Goal: Navigation & Orientation: Find specific page/section

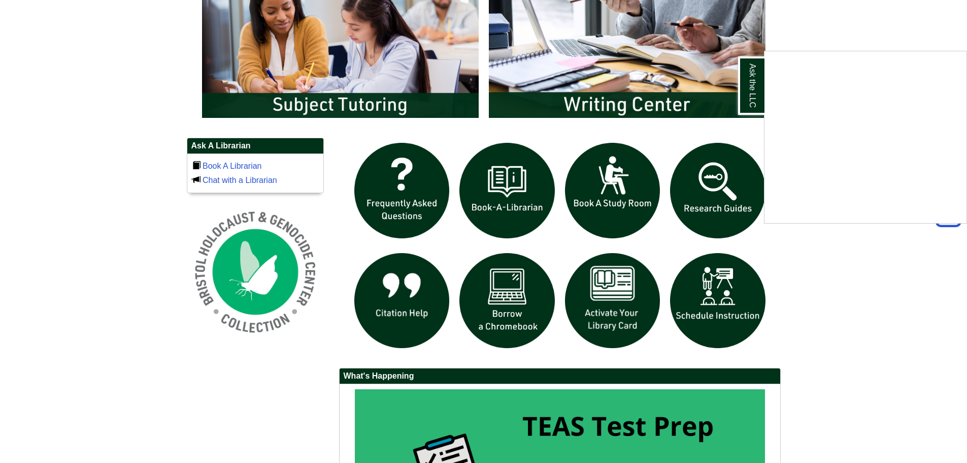
scroll to position [609, 0]
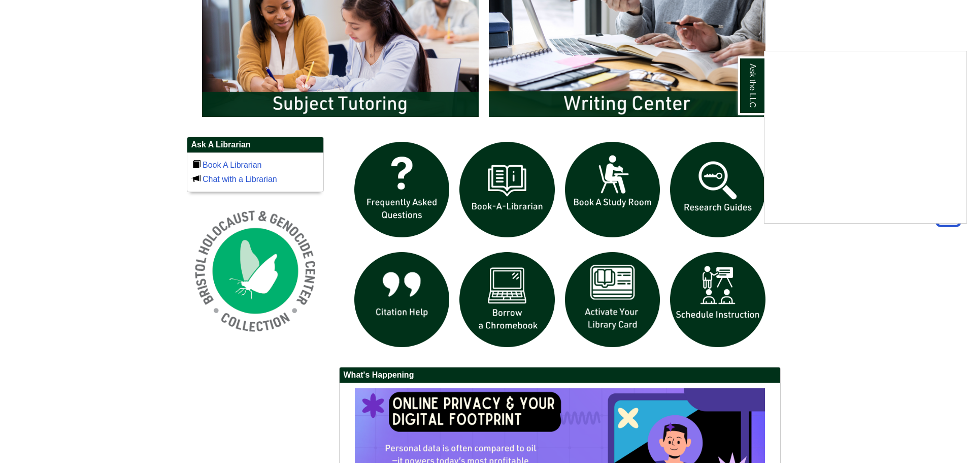
click at [693, 124] on div "Ask the LLC" at bounding box center [483, 231] width 967 height 463
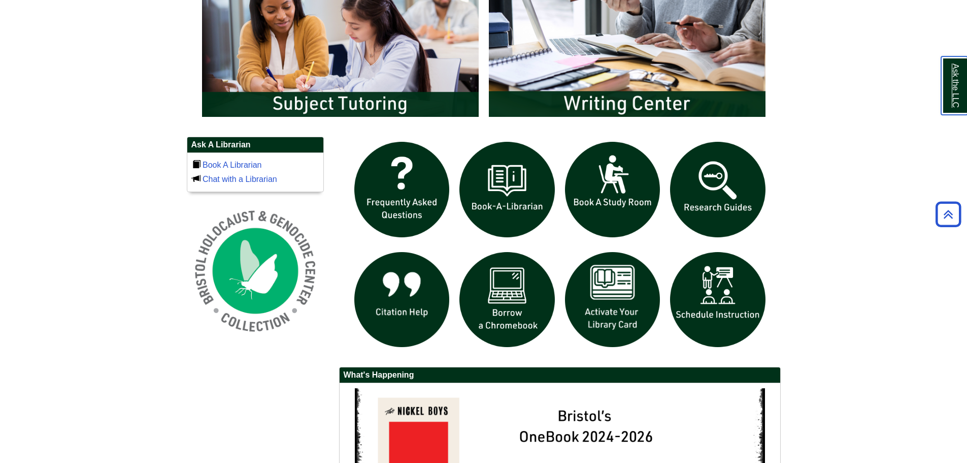
click at [949, 104] on link "Ask the LLC" at bounding box center [954, 85] width 26 height 58
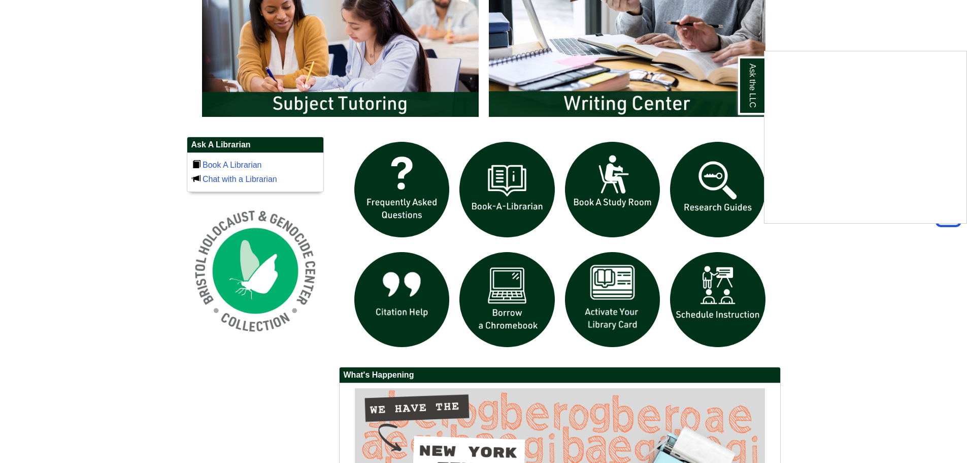
click at [830, 292] on body "Skip to Main Content Toggle navigation Home Access Services Access Services Pol…" at bounding box center [483, 40] width 967 height 1298
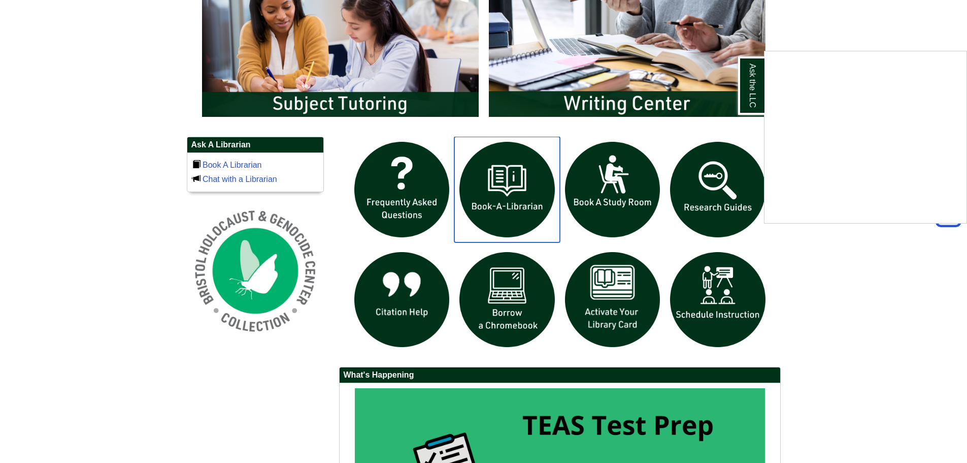
click at [521, 170] on img "slideshow" at bounding box center [507, 190] width 106 height 106
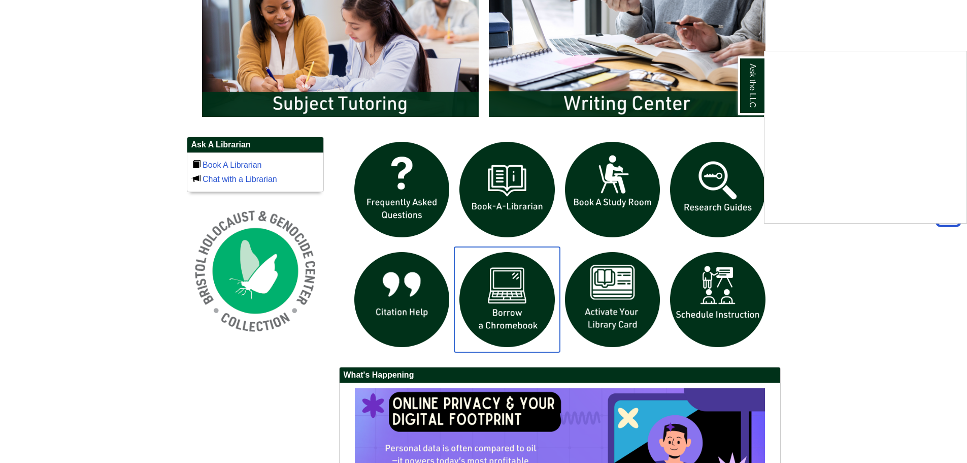
click at [481, 286] on img "slideshow" at bounding box center [507, 300] width 106 height 106
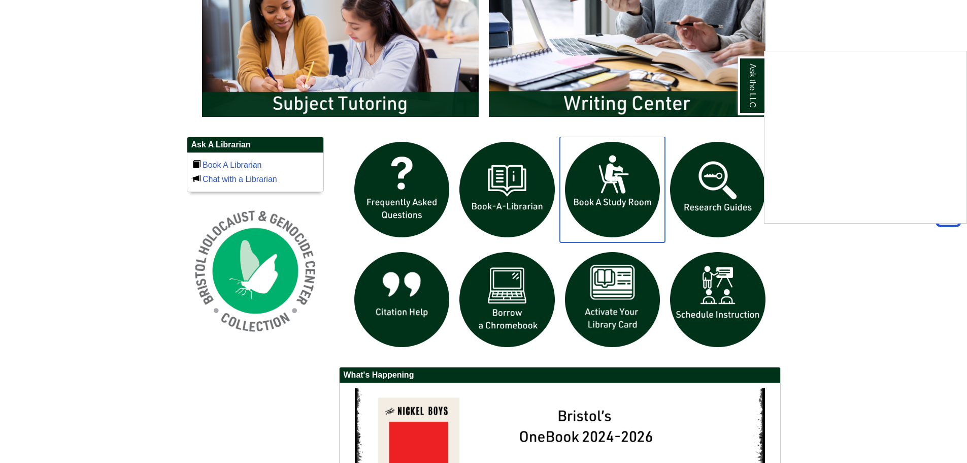
click at [601, 194] on img "slideshow" at bounding box center [613, 190] width 106 height 106
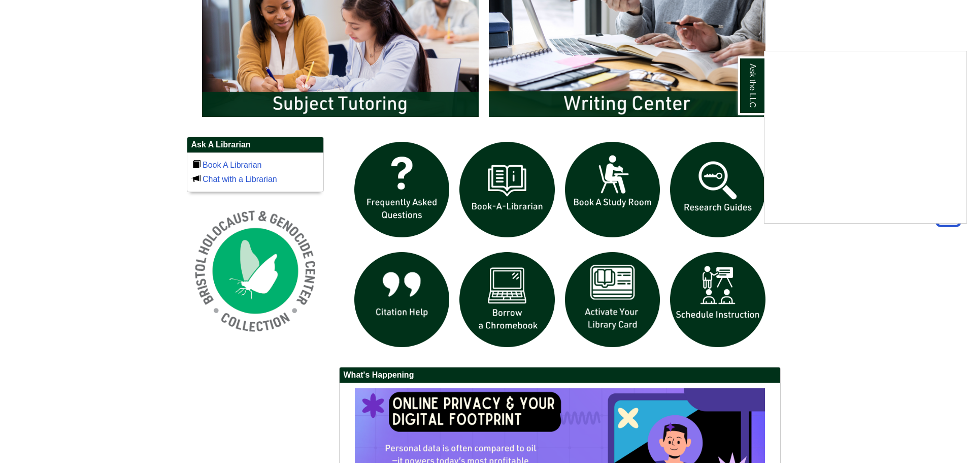
click at [845, 276] on body "Skip to Main Content Toggle navigation Home Access Services Access Services Pol…" at bounding box center [483, 40] width 967 height 1298
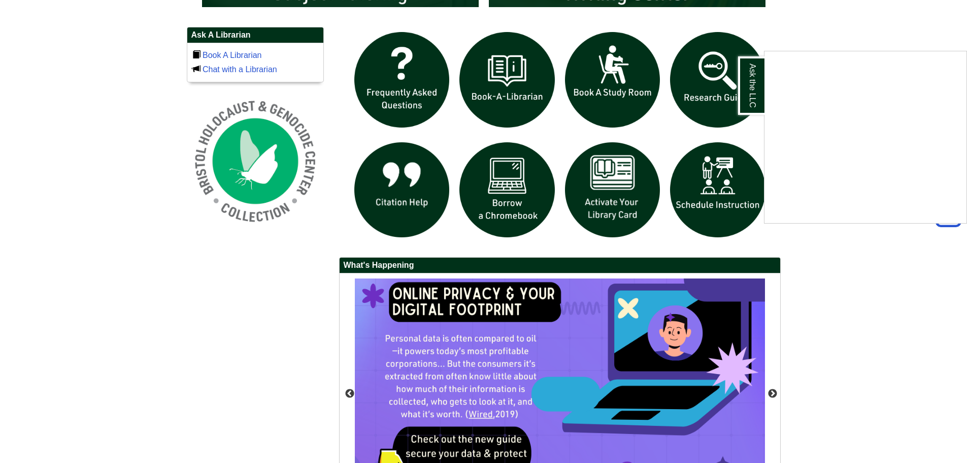
scroll to position [812, 0]
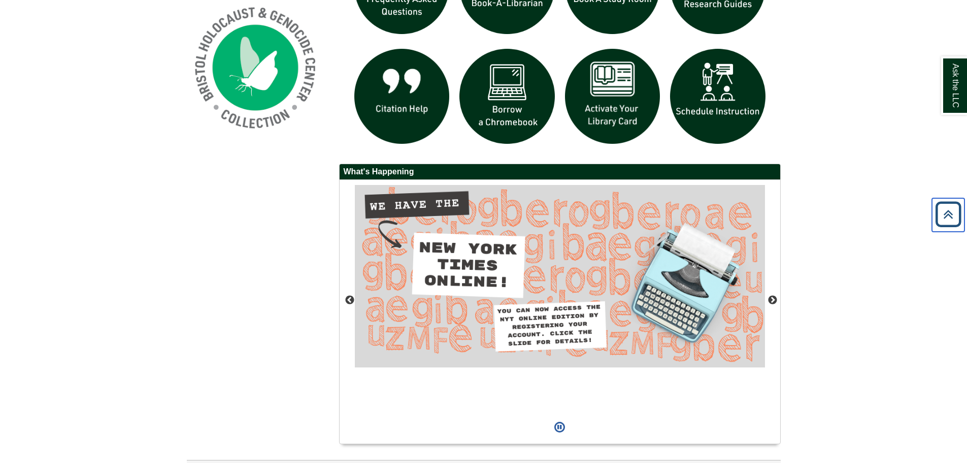
click at [948, 219] on icon "Back to Top" at bounding box center [948, 214] width 32 height 32
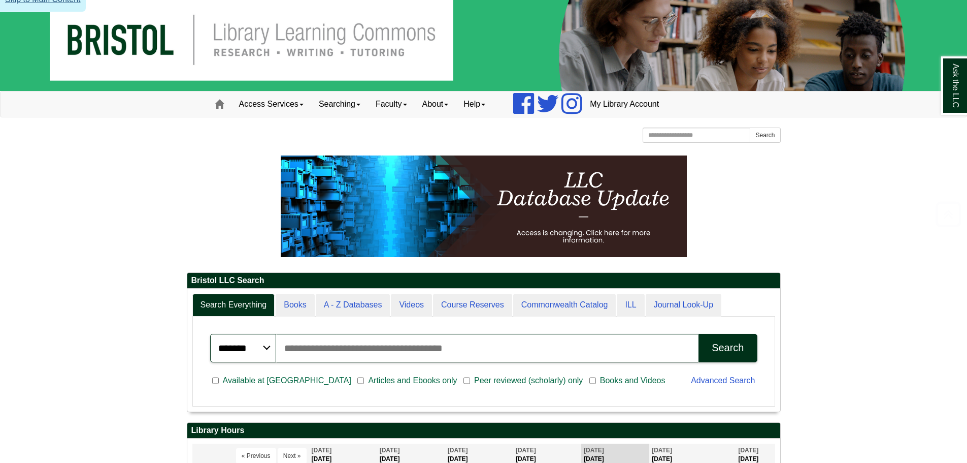
scroll to position [0, 0]
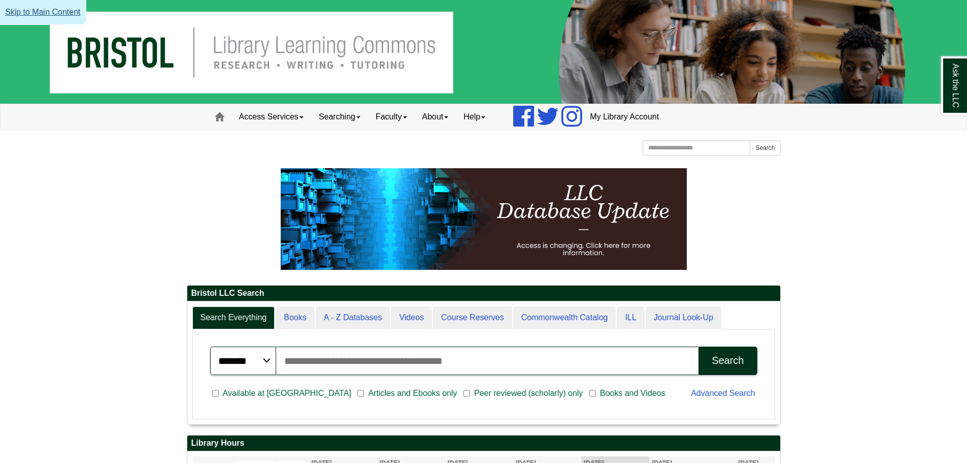
click at [60, 14] on link "Skip to Main Content" at bounding box center [43, 12] width 86 height 25
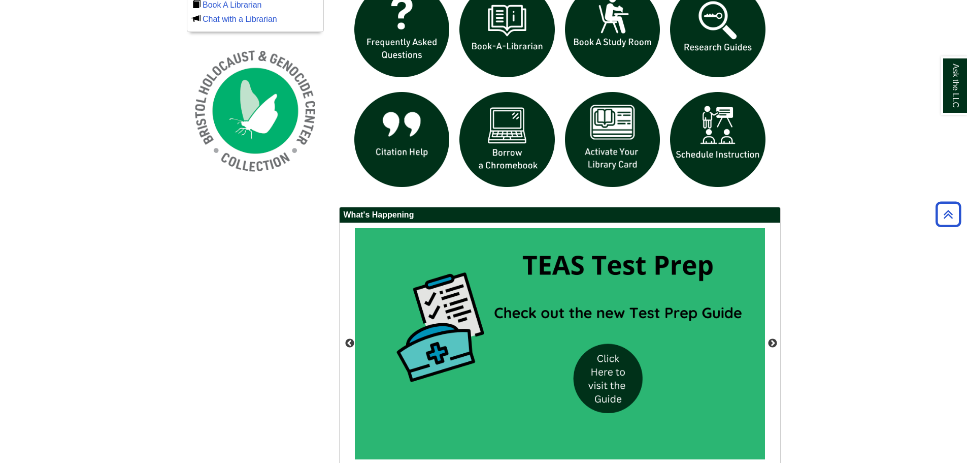
scroll to position [835, 0]
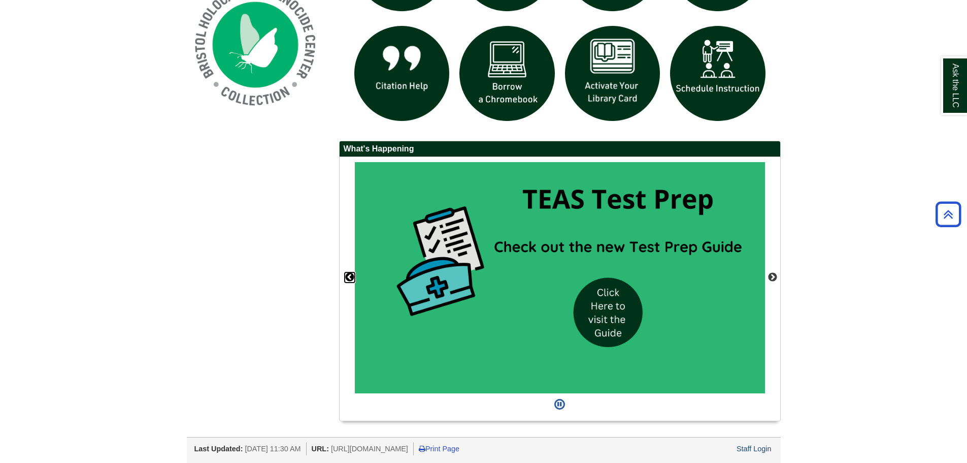
click at [350, 274] on button "Previous" at bounding box center [350, 277] width 10 height 10
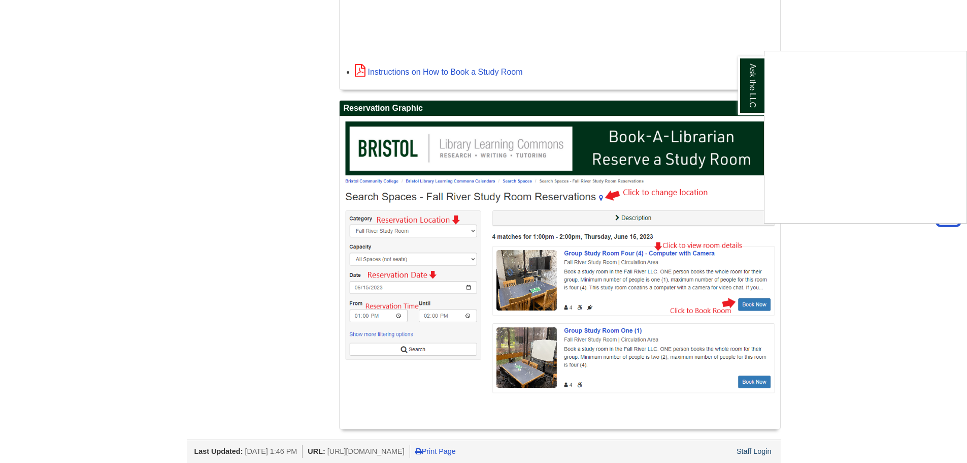
scroll to position [1242, 0]
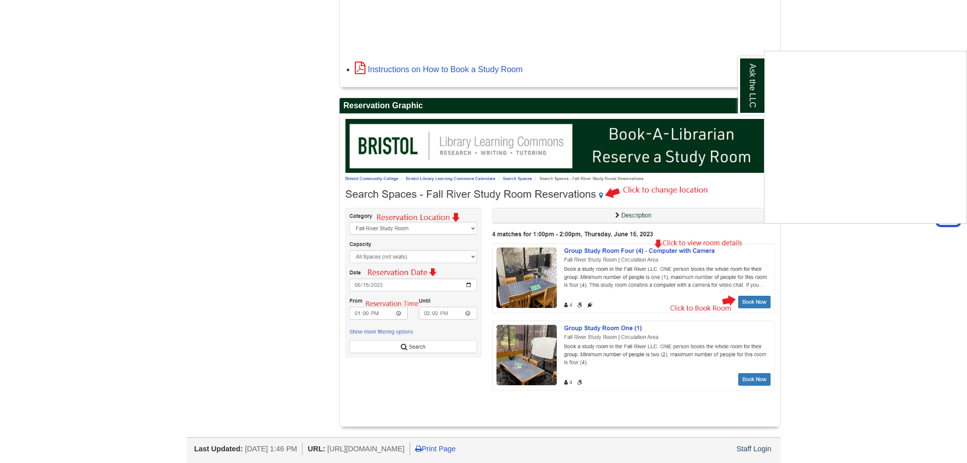
click at [835, 282] on div "Ask the LLC" at bounding box center [483, 231] width 967 height 463
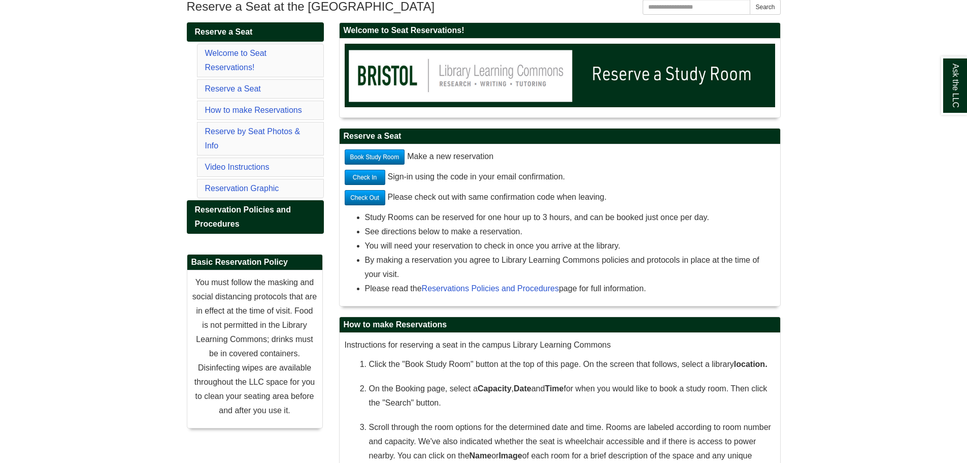
scroll to position [158, 0]
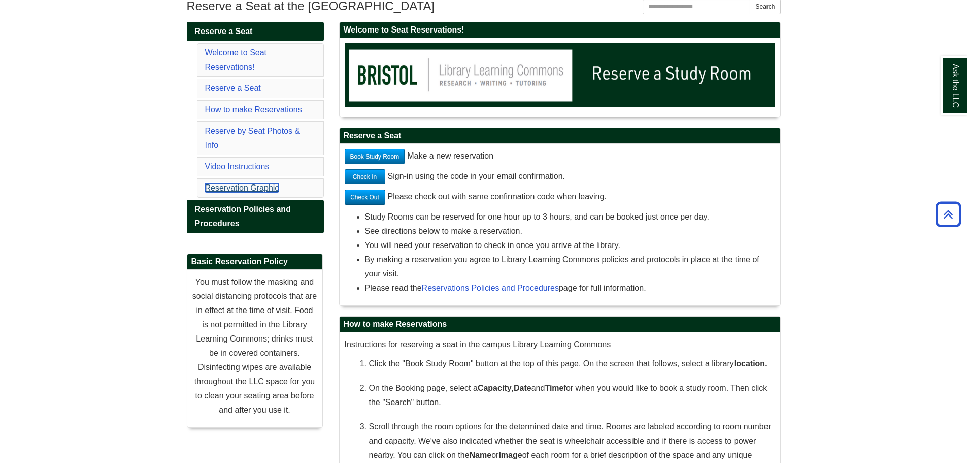
click at [278, 189] on link "Reservation Graphic" at bounding box center [242, 187] width 74 height 9
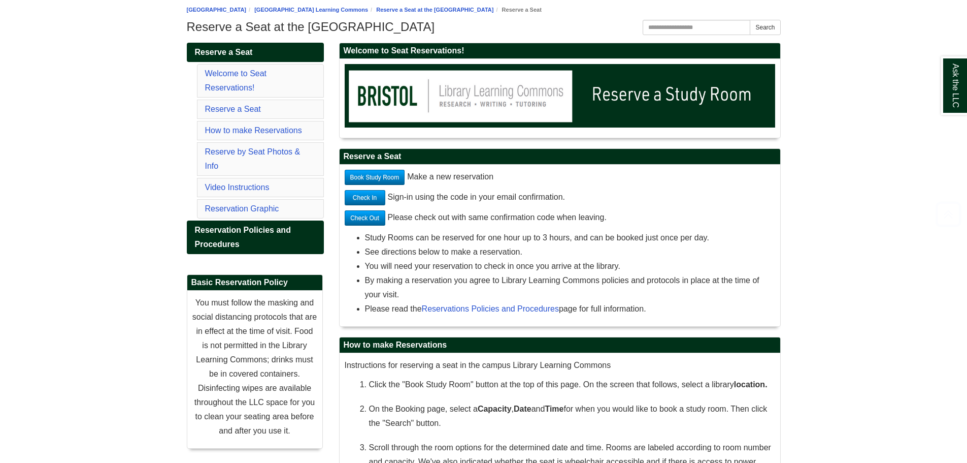
scroll to position [254, 0]
